Goal: Transaction & Acquisition: Book appointment/travel/reservation

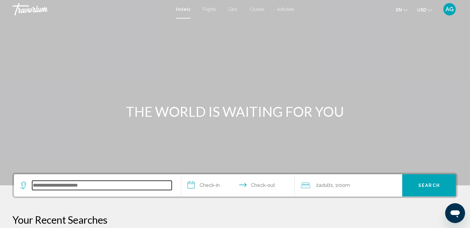
click at [113, 187] on input "Search widget" at bounding box center [102, 185] width 140 height 9
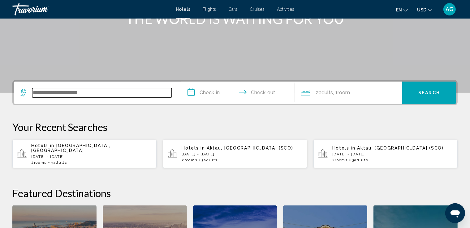
scroll to position [153, 0]
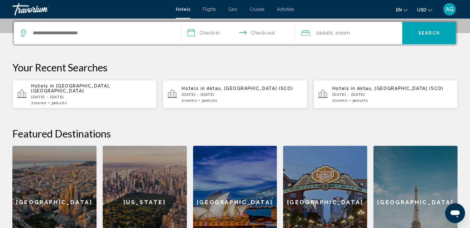
click at [354, 93] on p "[DATE] - [DATE]" at bounding box center [392, 95] width 120 height 4
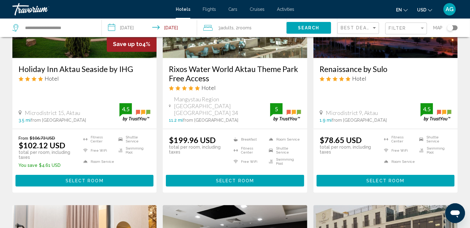
scroll to position [340, 0]
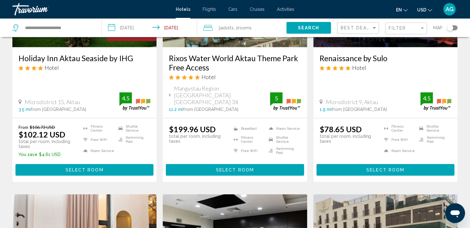
click at [390, 168] on span "Select Room" at bounding box center [385, 170] width 38 height 5
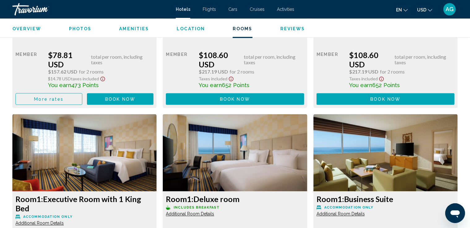
scroll to position [1145, 0]
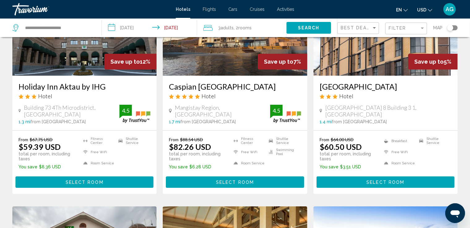
scroll to position [93, 0]
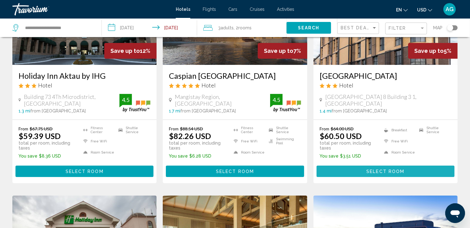
click at [394, 170] on span "Select Room" at bounding box center [385, 171] width 38 height 5
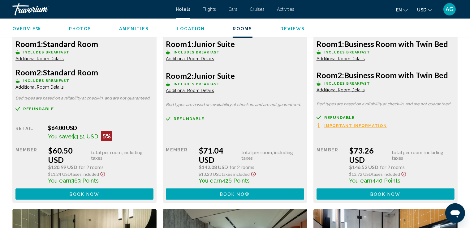
scroll to position [928, 0]
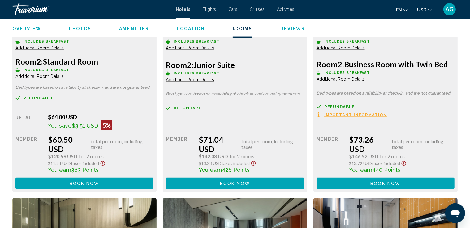
click at [64, 78] on span "Additional Room Details" at bounding box center [39, 76] width 48 height 5
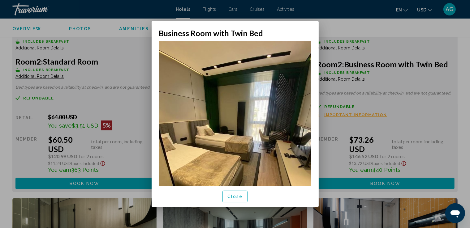
click at [431, 45] on div at bounding box center [235, 114] width 470 height 228
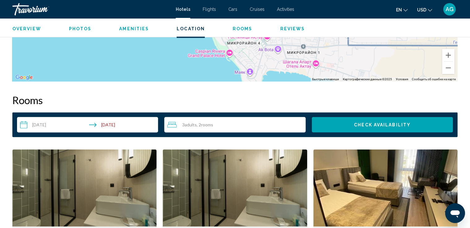
scroll to position [712, 0]
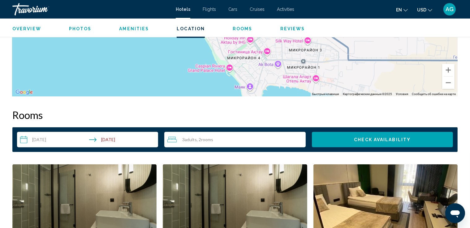
click at [451, 12] on span "AG" at bounding box center [450, 9] width 8 height 6
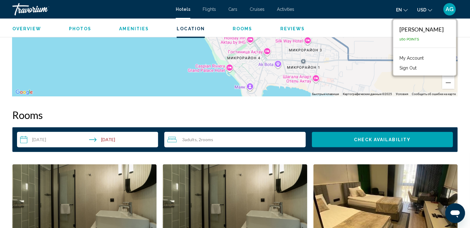
click at [416, 58] on link "My Account" at bounding box center [411, 58] width 30 height 8
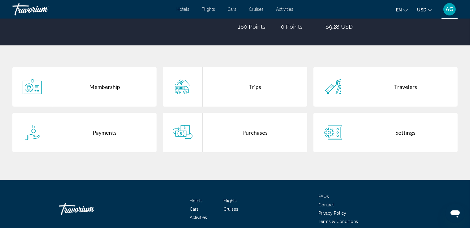
scroll to position [93, 0]
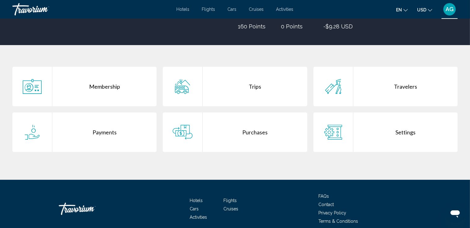
click at [259, 130] on div "Purchases" at bounding box center [255, 133] width 104 height 40
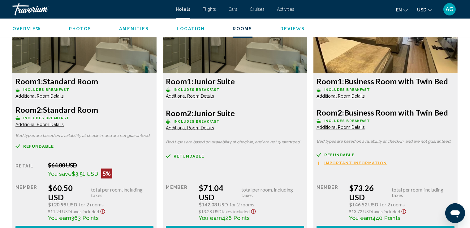
scroll to position [895, 0]
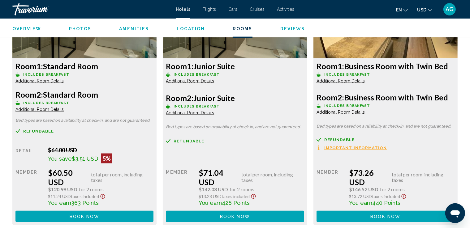
click at [45, 79] on span "Additional Room Details" at bounding box center [39, 81] width 48 height 5
click at [365, 146] on span "Important Information" at bounding box center [355, 148] width 63 height 4
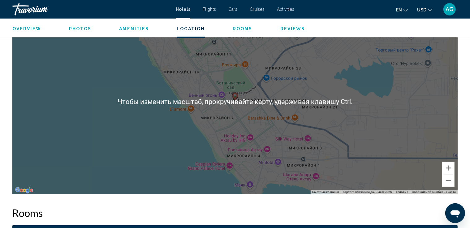
scroll to position [617, 0]
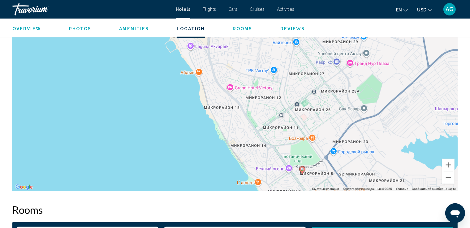
drag, startPoint x: 248, startPoint y: 97, endPoint x: 317, endPoint y: 174, distance: 103.4
click at [317, 174] on div "Чтобы активировать перетаскивание с помощью клавиатуры, нажмите Alt + Ввод. Пос…" at bounding box center [234, 99] width 445 height 186
click at [451, 178] on button "Уменьшить" at bounding box center [448, 178] width 12 height 12
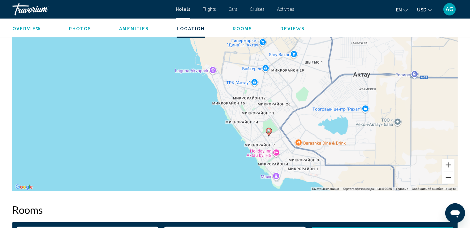
click at [451, 178] on button "Уменьшить" at bounding box center [448, 178] width 12 height 12
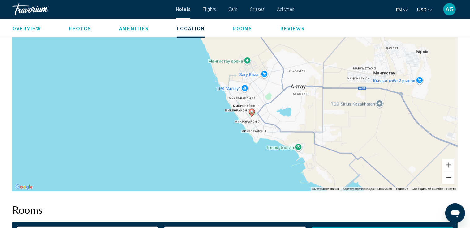
click at [450, 179] on button "Уменьшить" at bounding box center [448, 178] width 12 height 12
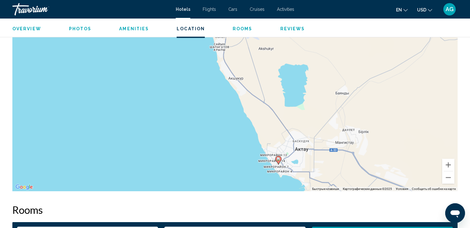
drag, startPoint x: 268, startPoint y: 76, endPoint x: 304, endPoint y: 136, distance: 70.4
click at [304, 136] on div "Чтобы активировать перетаскивание с помощью клавиатуры, нажмите Alt + Ввод. Пос…" at bounding box center [234, 99] width 445 height 186
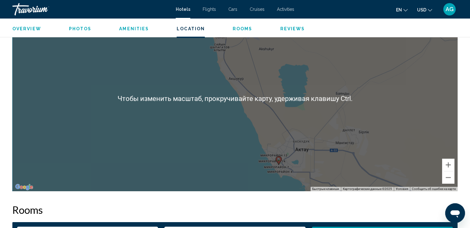
scroll to position [586, 0]
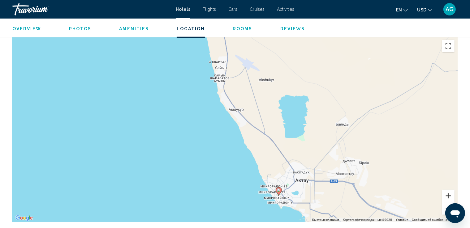
click at [446, 194] on button "Увеличить" at bounding box center [448, 196] width 12 height 12
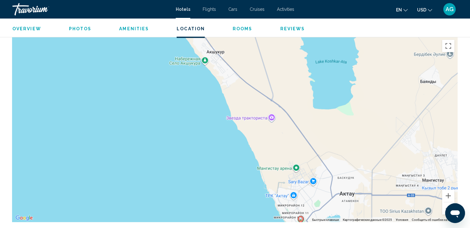
drag, startPoint x: 259, startPoint y: 97, endPoint x: 238, endPoint y: 59, distance: 42.5
click at [238, 59] on div "Чтобы активировать перетаскивание с помощью клавиатуры, нажмите Alt + Ввод. Пос…" at bounding box center [234, 130] width 445 height 186
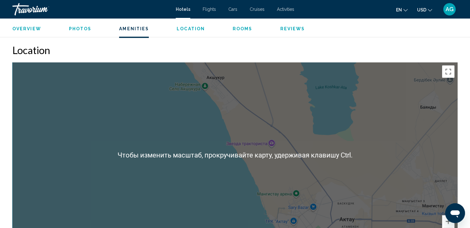
scroll to position [555, 0]
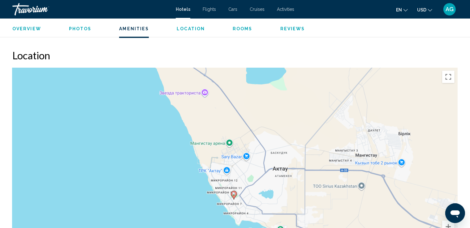
drag, startPoint x: 317, startPoint y: 160, endPoint x: 250, endPoint y: 104, distance: 87.5
click at [250, 104] on div "Чтобы активировать перетаскивание с помощью клавиатуры, нажмите Alt + Ввод. Пос…" at bounding box center [234, 161] width 445 height 186
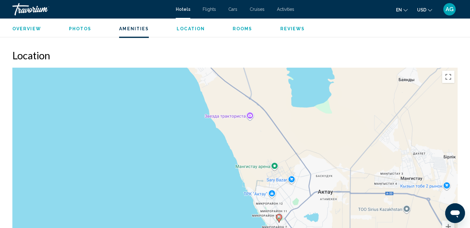
drag, startPoint x: 282, startPoint y: 124, endPoint x: 328, endPoint y: 147, distance: 51.1
click at [328, 147] on div "Чтобы активировать перетаскивание с помощью клавиатуры, нажмите Alt + Ввод. Пос…" at bounding box center [234, 161] width 445 height 186
click at [210, 9] on span "Flights" at bounding box center [209, 9] width 13 height 5
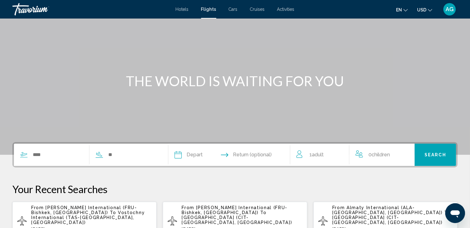
scroll to position [31, 0]
click at [58, 154] on input "Search widget" at bounding box center [57, 154] width 51 height 9
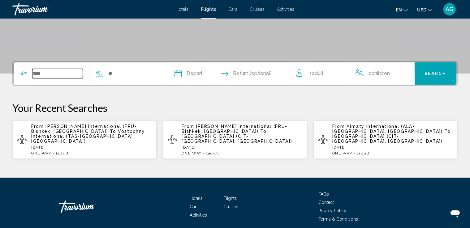
scroll to position [132, 0]
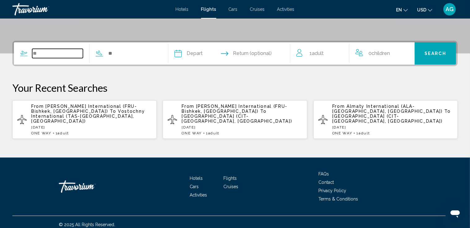
type input "*"
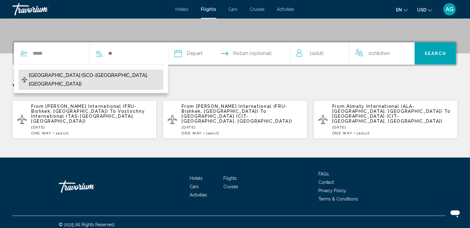
click at [55, 77] on span "[GEOGRAPHIC_DATA] (SCO-[GEOGRAPHIC_DATA], [GEOGRAPHIC_DATA])" at bounding box center [95, 79] width 132 height 17
type input "**********"
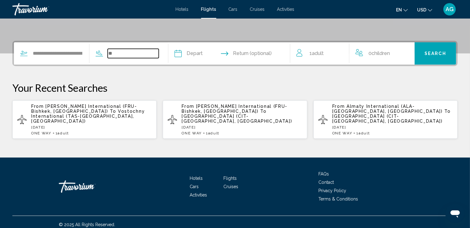
click at [126, 54] on input "Search widget" at bounding box center [133, 53] width 51 height 9
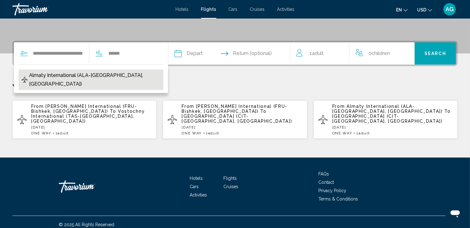
click at [129, 73] on span "Almaty International (ALA-[GEOGRAPHIC_DATA], [GEOGRAPHIC_DATA])" at bounding box center [94, 79] width 131 height 17
type input "**********"
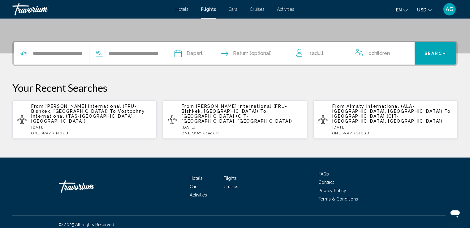
click at [203, 54] on input "Depart date" at bounding box center [203, 54] width 60 height 24
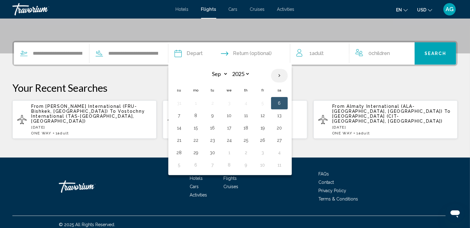
click at [288, 75] on th "Next month" at bounding box center [279, 76] width 17 height 14
select select "*"
click at [218, 114] on button "7" at bounding box center [213, 115] width 10 height 9
type input "**********"
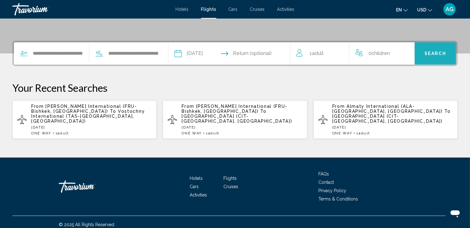
click at [424, 54] on button "Search" at bounding box center [435, 53] width 41 height 22
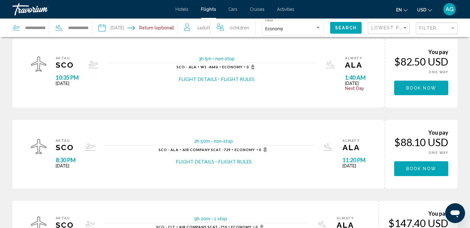
scroll to position [19, 0]
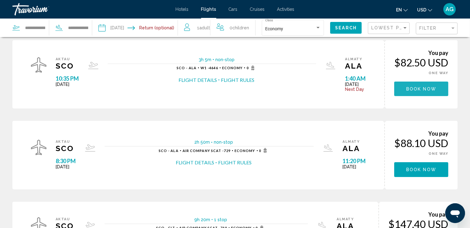
click at [419, 87] on span "Book now" at bounding box center [421, 89] width 30 height 5
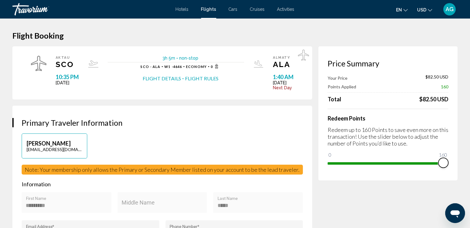
drag, startPoint x: 336, startPoint y: 155, endPoint x: 447, endPoint y: 150, distance: 110.9
click at [447, 150] on div "Redeem Points Redeem up to 160 Points to save even more on this transaction! Us…" at bounding box center [388, 138] width 121 height 59
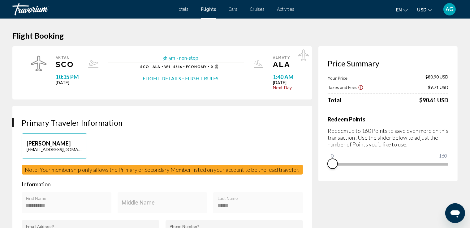
drag, startPoint x: 444, startPoint y: 172, endPoint x: 330, endPoint y: 184, distance: 113.8
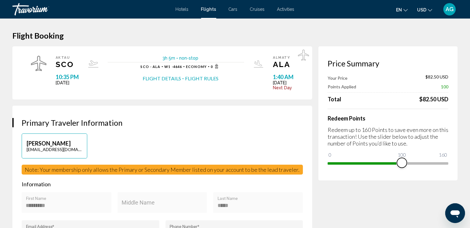
drag, startPoint x: 333, startPoint y: 156, endPoint x: 402, endPoint y: 157, distance: 69.3
click at [402, 162] on ngx-slider "0 160 100" at bounding box center [388, 162] width 121 height 1
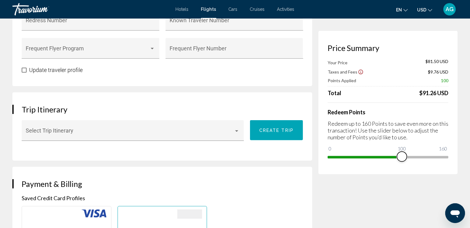
scroll to position [279, 0]
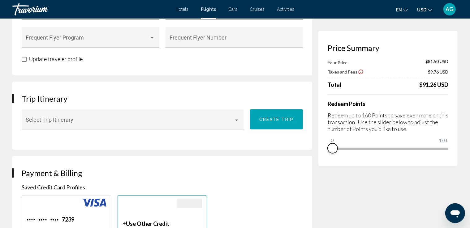
drag, startPoint x: 402, startPoint y: 156, endPoint x: 330, endPoint y: 162, distance: 71.5
click at [330, 162] on div "Price Summary Your Price $81.50 USD Taxes and Fees $9.76 USD Total $91.26 USD R…" at bounding box center [387, 98] width 139 height 135
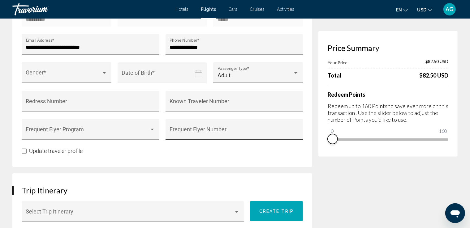
scroll to position [186, 0]
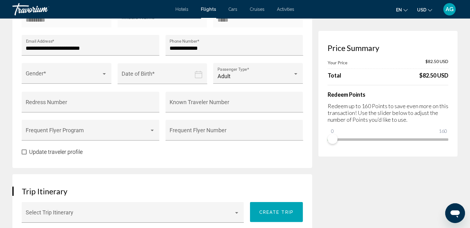
click at [257, 10] on span "Cruises" at bounding box center [257, 9] width 15 height 5
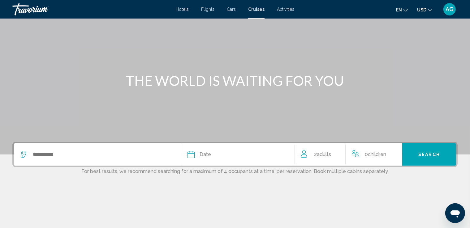
scroll to position [62, 0]
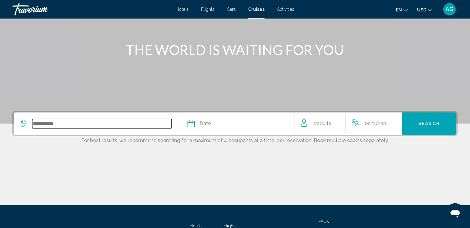
click at [77, 127] on input "Search widget" at bounding box center [102, 123] width 140 height 9
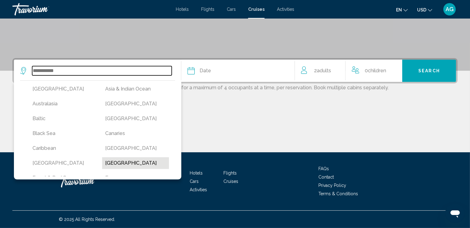
scroll to position [5, 0]
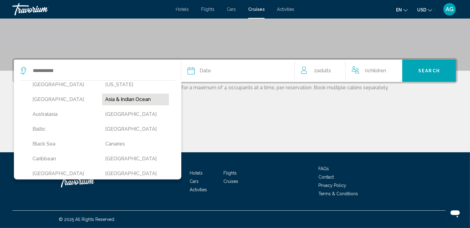
click at [131, 100] on button "Asia & Indian Ocean" at bounding box center [135, 100] width 67 height 12
type input "**********"
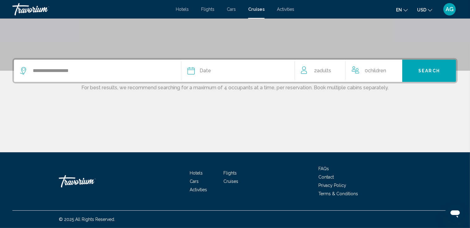
click at [208, 72] on span "Date" at bounding box center [205, 71] width 11 height 9
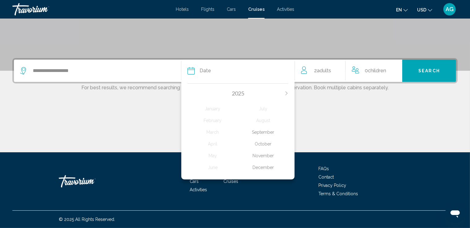
click at [269, 154] on div "November" at bounding box center [263, 155] width 50 height 11
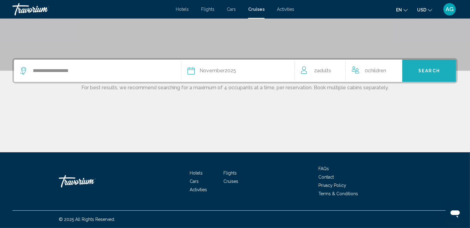
click at [418, 72] on button "Search" at bounding box center [429, 71] width 54 height 22
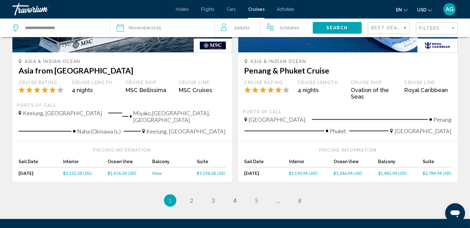
scroll to position [650, 0]
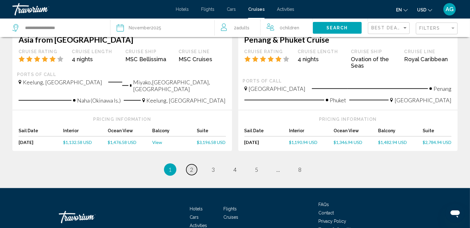
click at [189, 166] on link "page 2" at bounding box center [191, 170] width 11 height 11
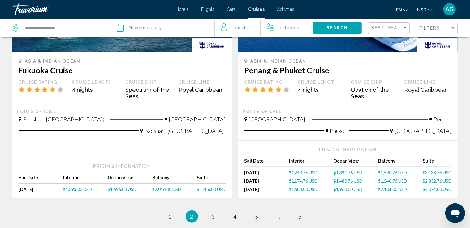
scroll to position [619, 0]
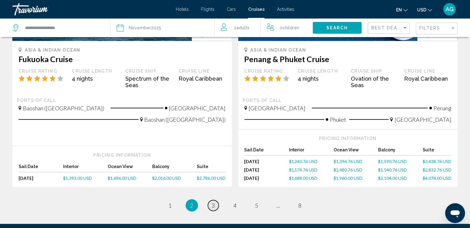
click at [214, 202] on span "3" at bounding box center [213, 205] width 3 height 7
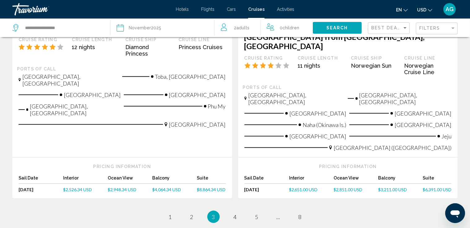
scroll to position [735, 0]
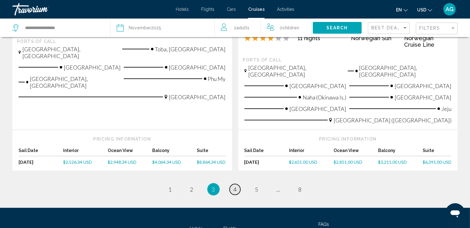
click at [234, 186] on span "4" at bounding box center [235, 189] width 3 height 7
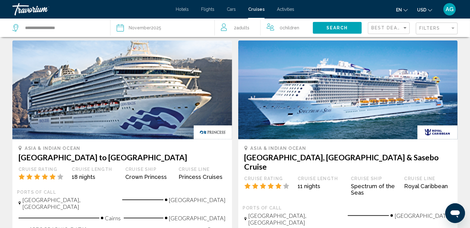
scroll to position [712, 0]
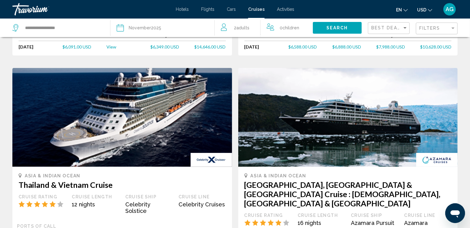
scroll to position [588, 0]
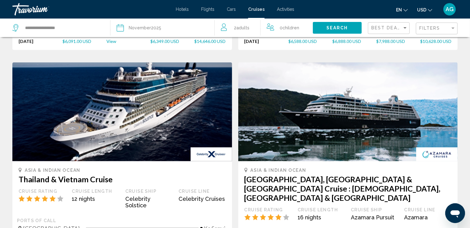
click at [287, 9] on span "Activities" at bounding box center [285, 9] width 17 height 5
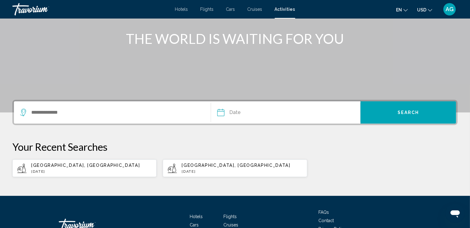
scroll to position [93, 0]
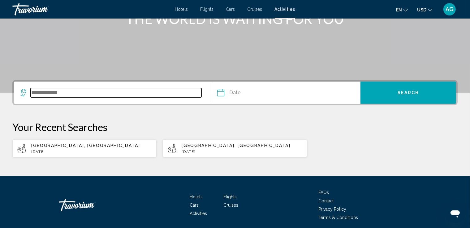
click at [74, 95] on input "Search widget" at bounding box center [116, 92] width 171 height 9
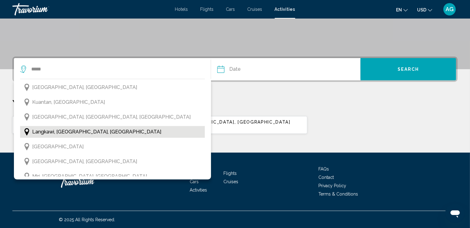
scroll to position [167, 0]
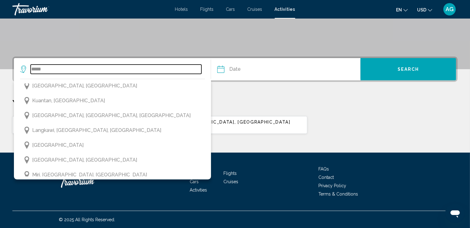
drag, startPoint x: 48, startPoint y: 68, endPoint x: 26, endPoint y: 67, distance: 22.3
click at [26, 67] on div "*****" at bounding box center [110, 69] width 181 height 9
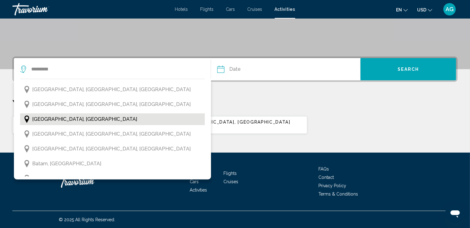
click at [65, 119] on span "[GEOGRAPHIC_DATA], [GEOGRAPHIC_DATA]" at bounding box center [84, 119] width 105 height 9
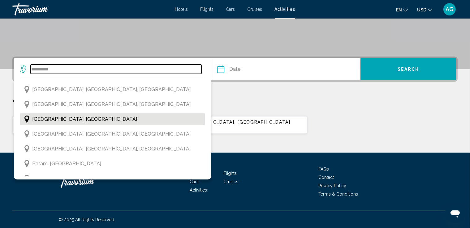
type input "**********"
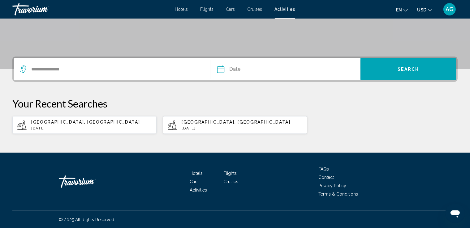
click at [233, 68] on input "Date" at bounding box center [253, 70] width 74 height 24
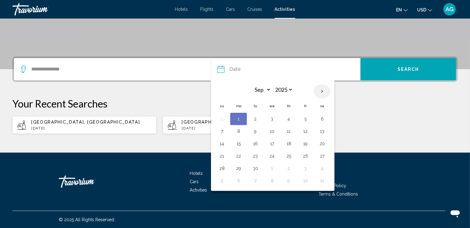
click at [321, 91] on th "Next month" at bounding box center [322, 92] width 17 height 14
select select "**"
click at [305, 140] on button "14" at bounding box center [305, 144] width 10 height 9
type input "**********"
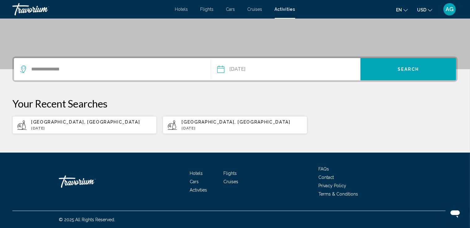
click at [396, 71] on button "Search" at bounding box center [409, 69] width 96 height 22
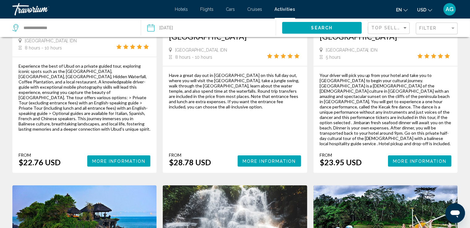
scroll to position [708, 0]
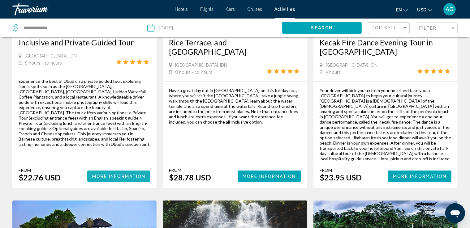
click at [124, 174] on span "More Information" at bounding box center [119, 176] width 54 height 5
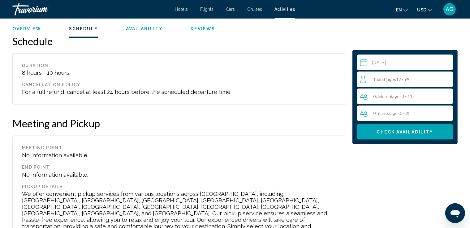
scroll to position [866, 0]
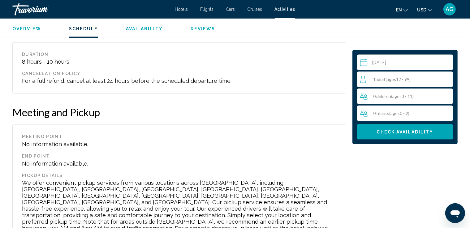
click at [436, 79] on div "1 Adult Adults ( ages [DEMOGRAPHIC_DATA])" at bounding box center [406, 79] width 93 height 7
click at [446, 79] on icon "Increment adults" at bounding box center [447, 79] width 6 height 7
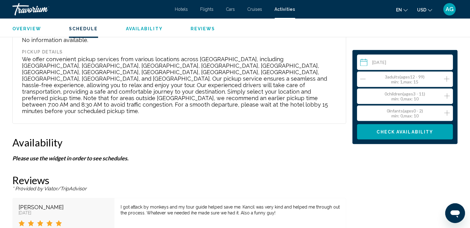
scroll to position [1021, 0]
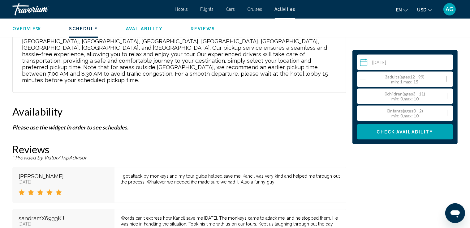
click at [408, 133] on span "Check Availability" at bounding box center [405, 132] width 57 height 5
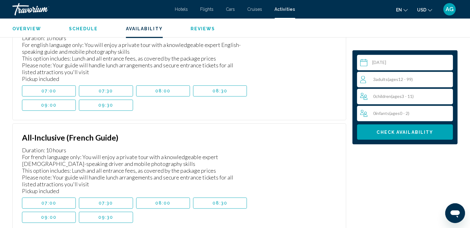
scroll to position [1348, 0]
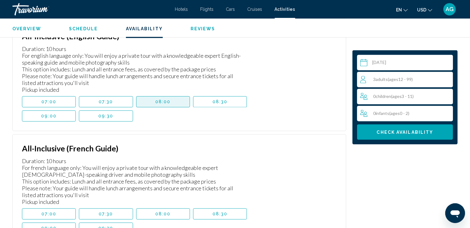
click at [171, 96] on button "08:00" at bounding box center [163, 101] width 54 height 11
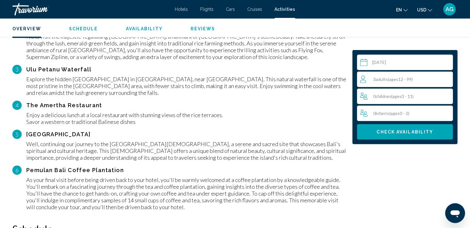
scroll to position [636, 0]
